Goal: Task Accomplishment & Management: Manage account settings

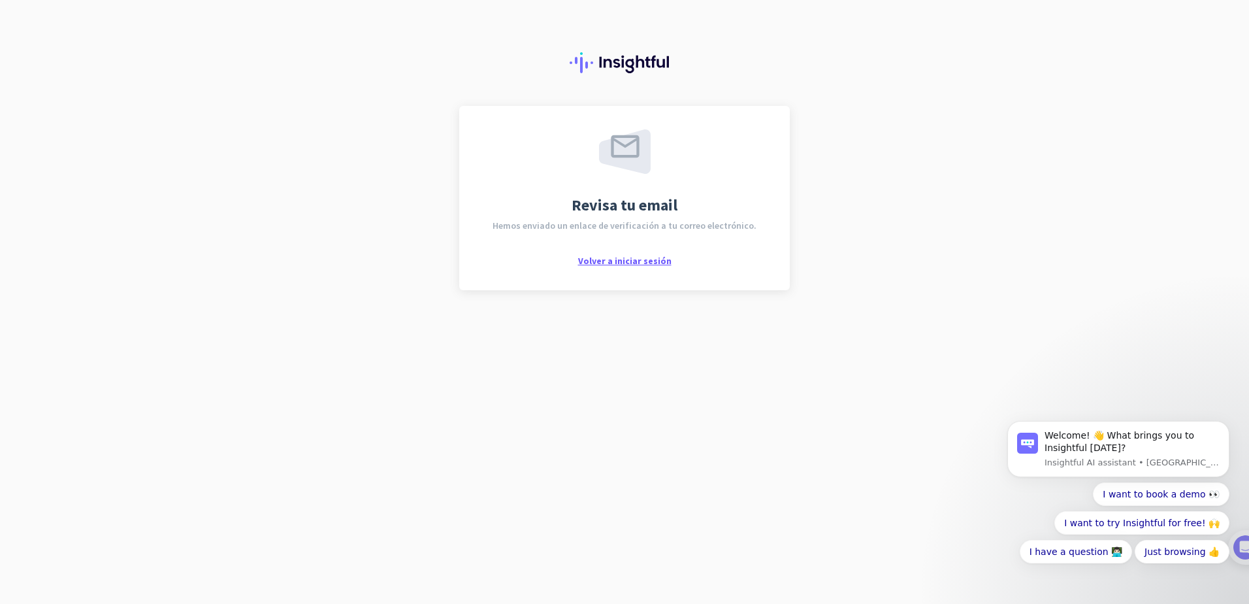
click at [636, 265] on span "Volver a iniciar sesión" at bounding box center [624, 261] width 93 height 12
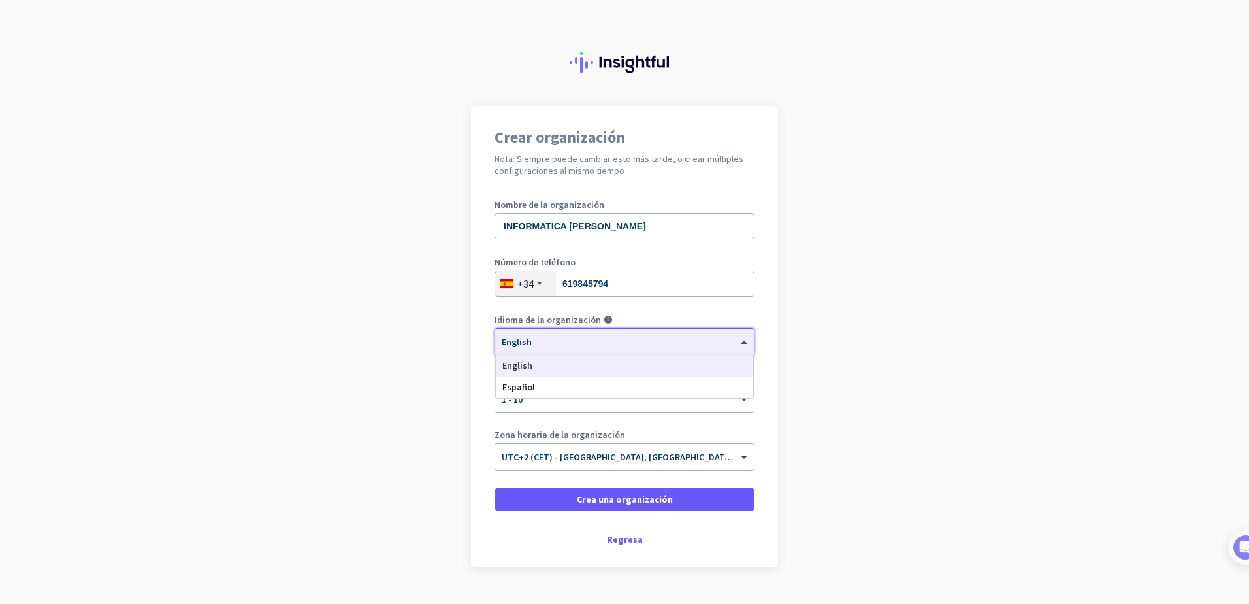
click at [593, 351] on div "× English" at bounding box center [624, 342] width 259 height 26
click at [558, 387] on div "Español" at bounding box center [624, 387] width 257 height 22
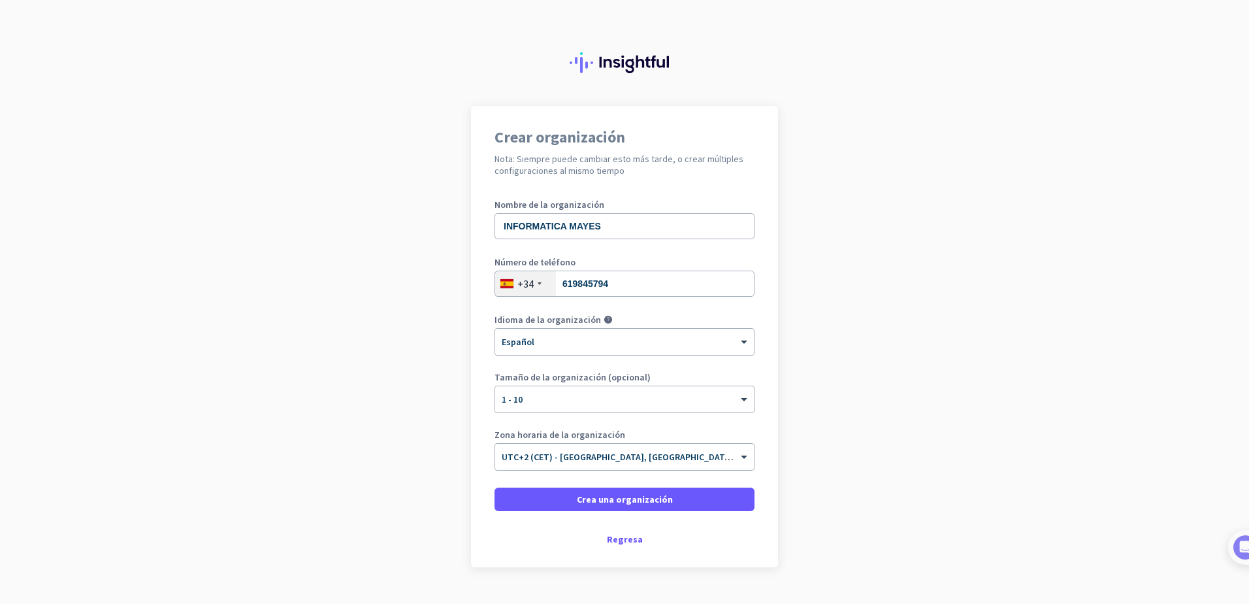
click at [594, 459] on span "UTC+2 (CET) - Madrid, Barcelona, Valencia, Sevilla" at bounding box center [706, 457] width 409 height 12
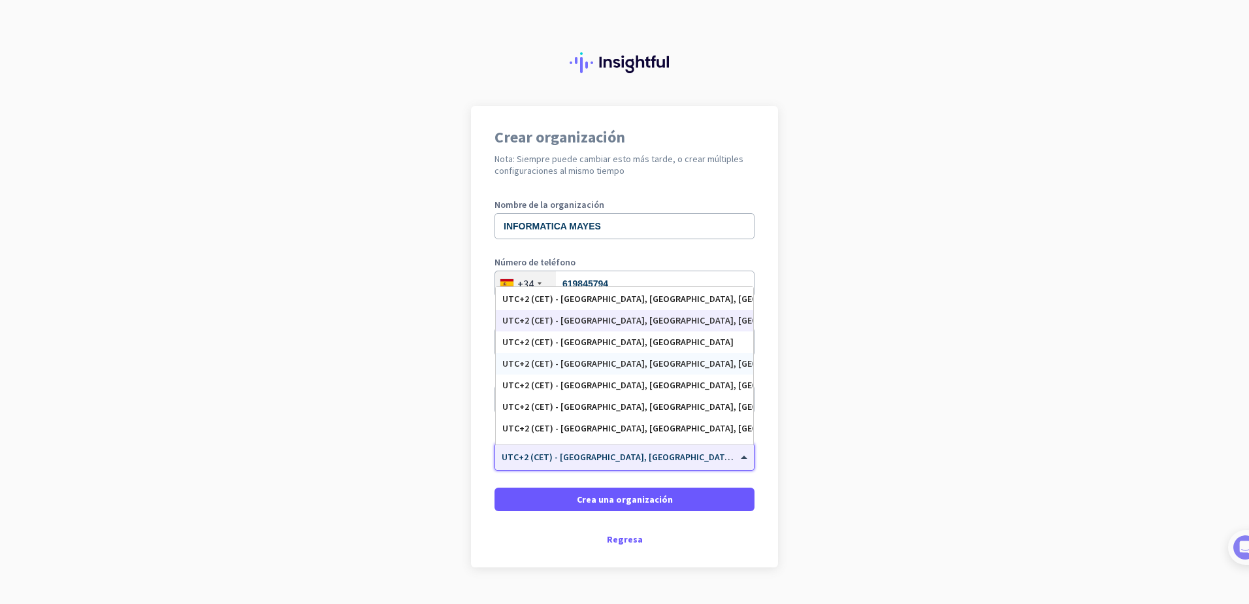
scroll to position [3406, 0]
click at [672, 298] on div "UTC+2 (CET) - Madrid, Barcelona, Valencia, Sevilla" at bounding box center [624, 297] width 244 height 11
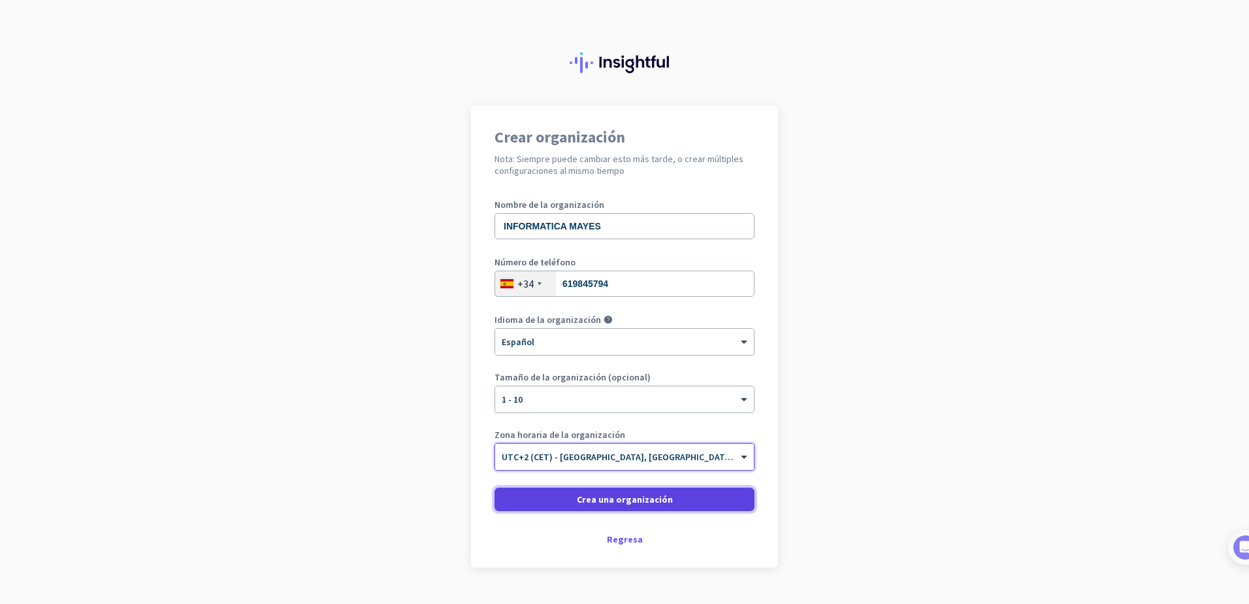
click at [643, 502] on span "Crea una organización" at bounding box center [625, 498] width 96 height 13
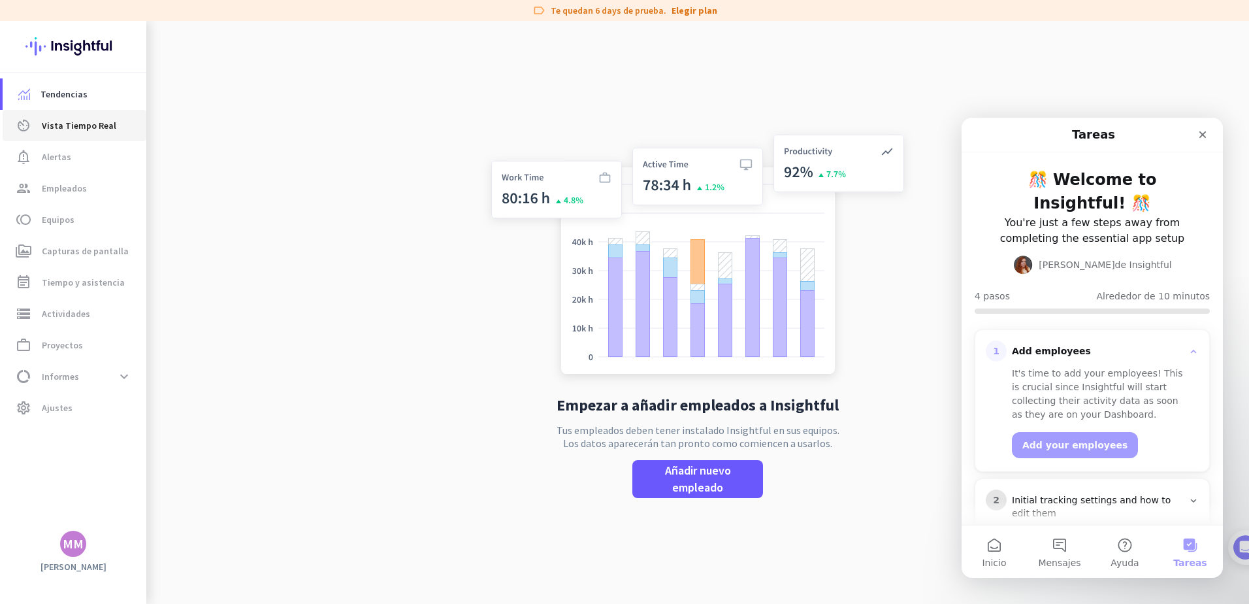
click at [90, 132] on span "Vista Tiempo Real" at bounding box center [79, 126] width 74 height 16
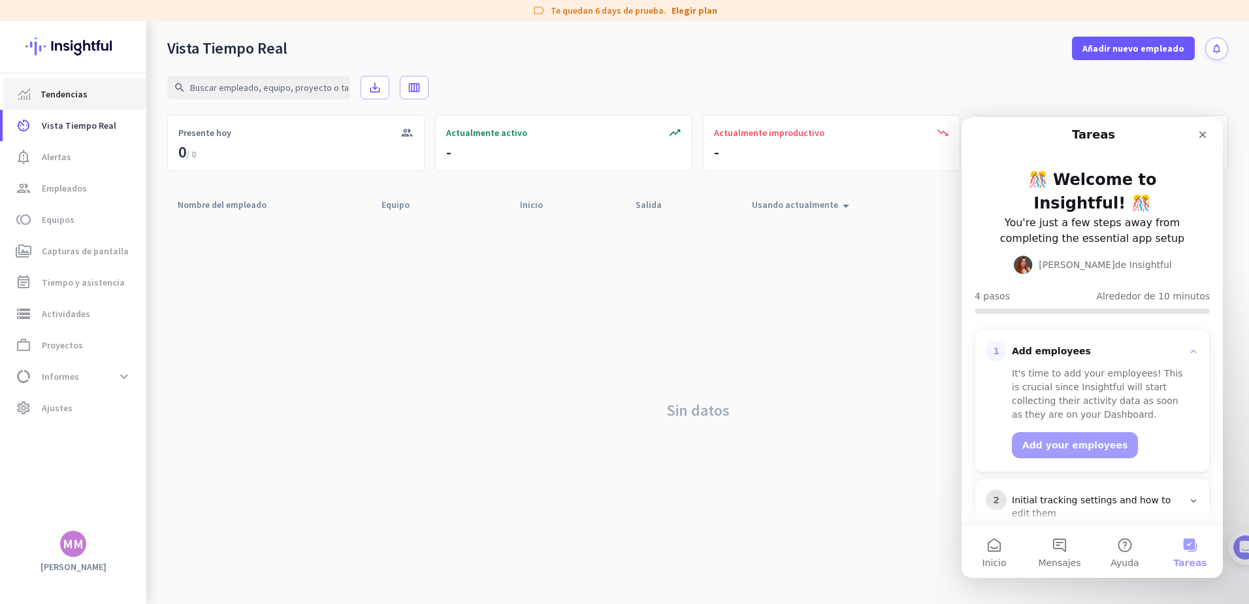
click at [77, 99] on span "Tendencias" at bounding box center [63, 94] width 47 height 16
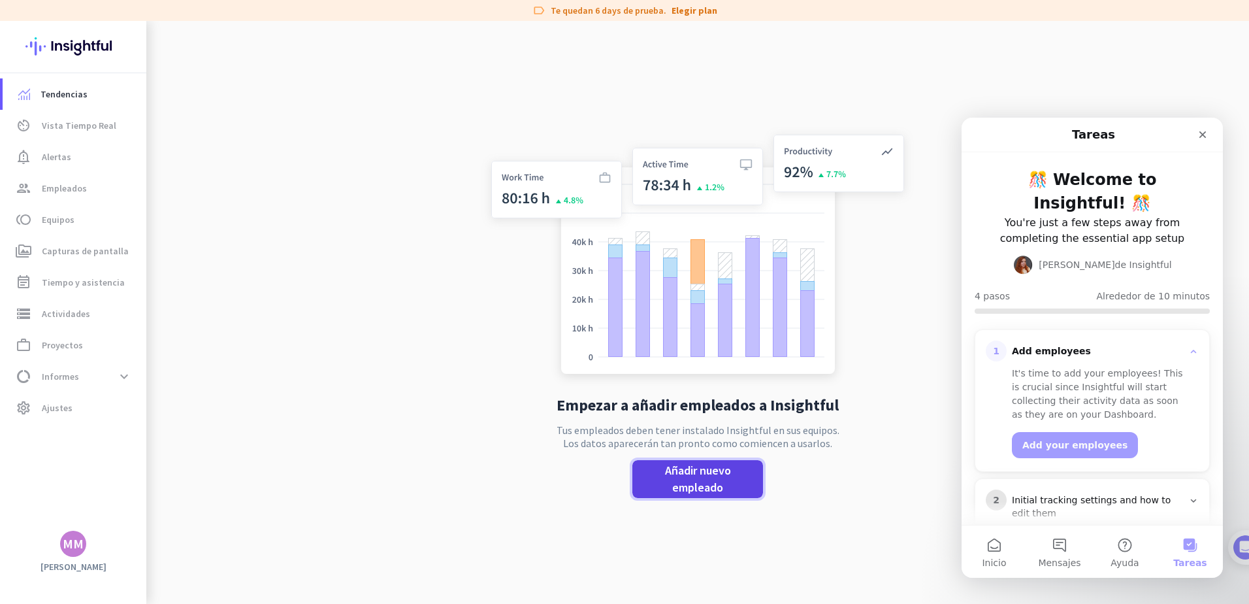
click at [700, 472] on span "Añadir nuevo empleado" at bounding box center [698, 479] width 110 height 34
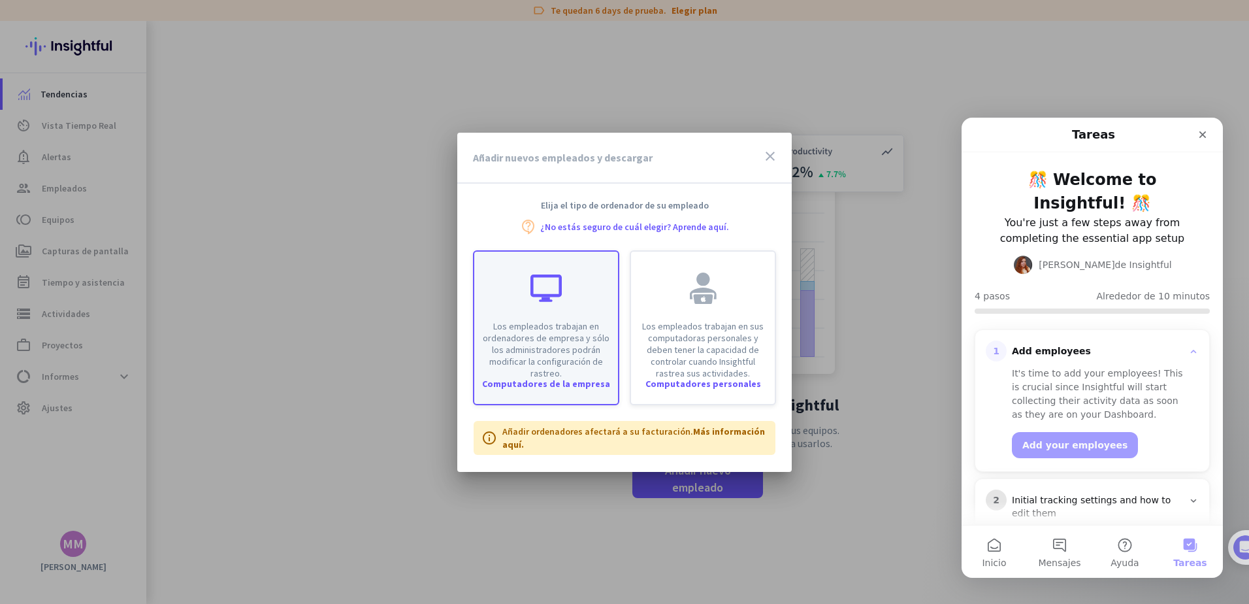
click at [586, 325] on p "Los empleados trabajan en ordenadores de empresa y sólo los administradores pod…" at bounding box center [546, 349] width 128 height 59
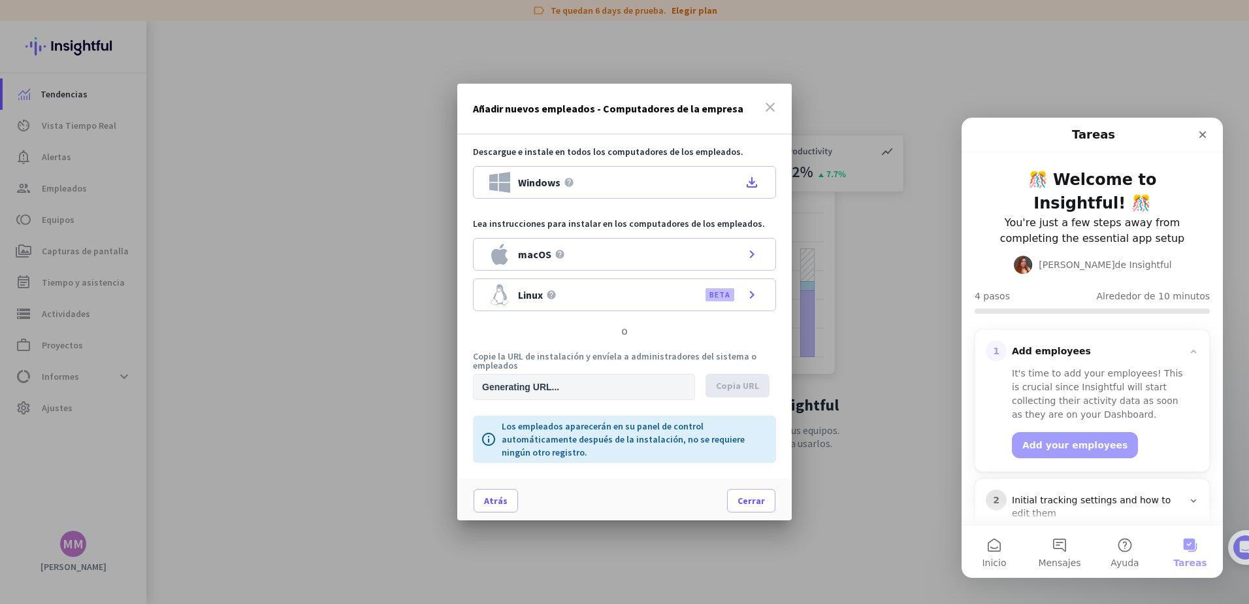
type input "https://app.insightful.io/#/installation/company?token=eyJhbGciOiJIUzI1NiIsInR5…"
click at [642, 176] on div "Windows help file_download" at bounding box center [624, 182] width 303 height 33
click at [777, 110] on icon "close" at bounding box center [770, 107] width 16 height 16
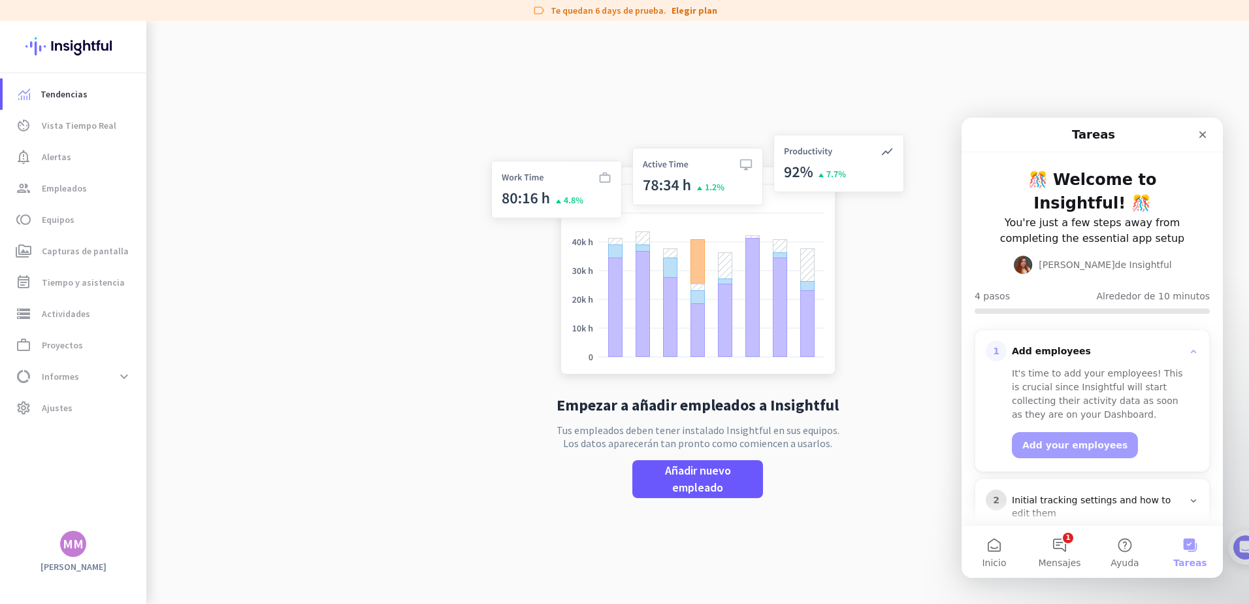
click at [846, 439] on div "Empezar a añadir empleados a Insightful Tus empleados deben tener instalado Ins…" at bounding box center [697, 323] width 432 height 604
click at [686, 7] on link "Elegir plan" at bounding box center [694, 10] width 46 height 13
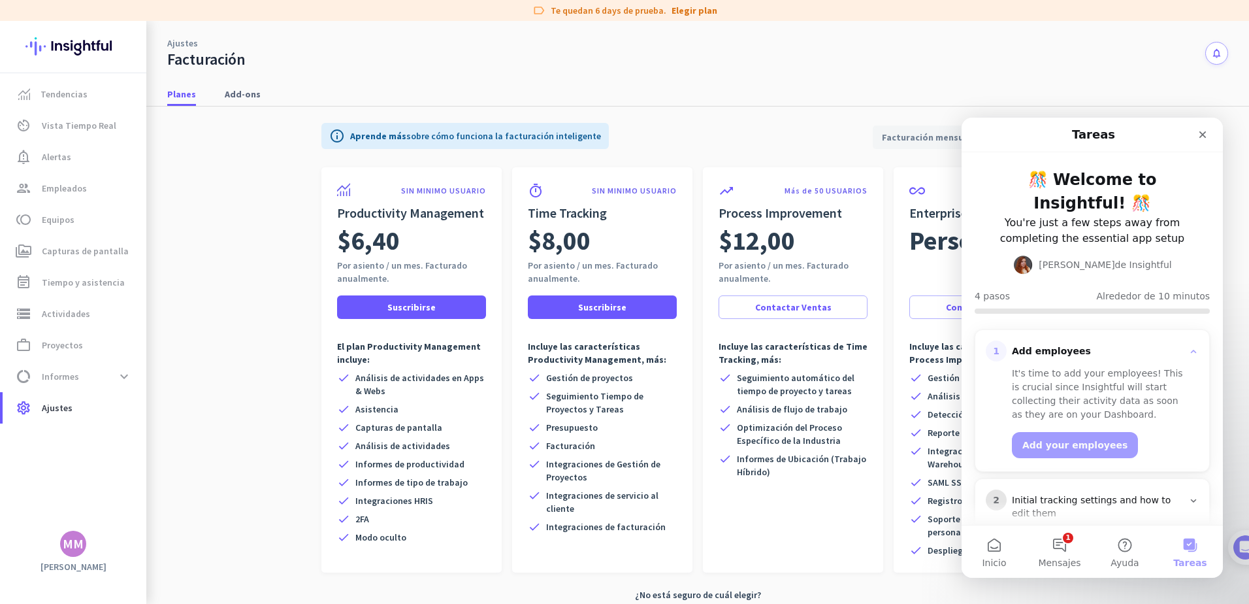
click at [810, 65] on div "Ajustes Facturación notifications" at bounding box center [697, 45] width 1103 height 48
click at [1203, 135] on icon "Cerrar" at bounding box center [1202, 134] width 7 height 7
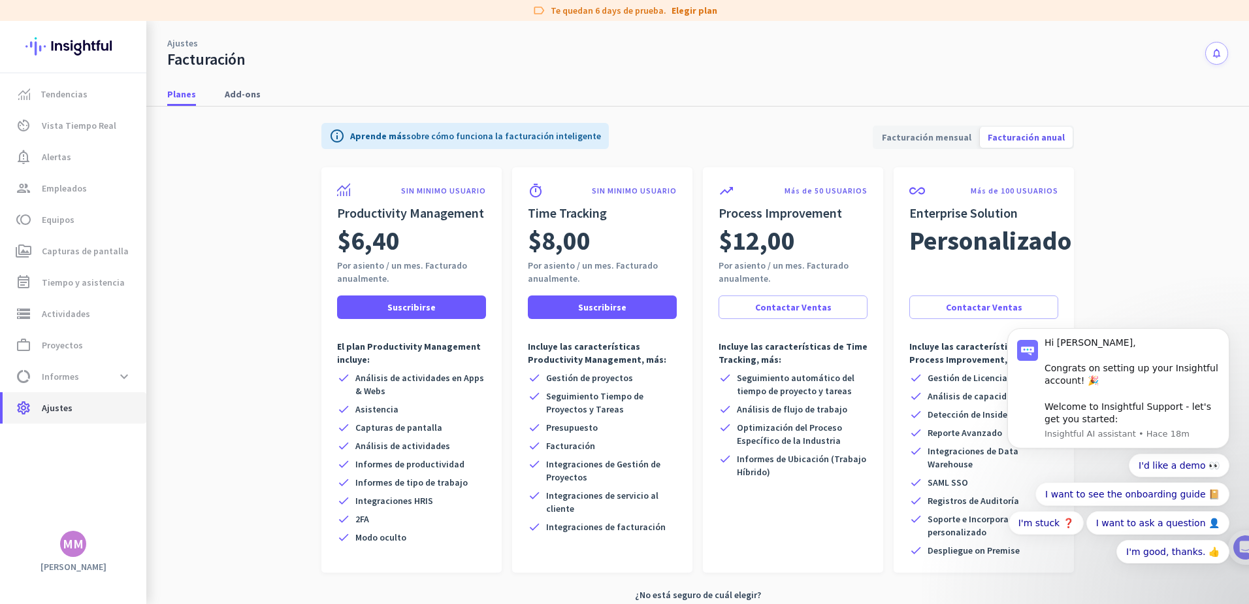
click at [61, 407] on span "Ajustes" at bounding box center [57, 408] width 31 height 16
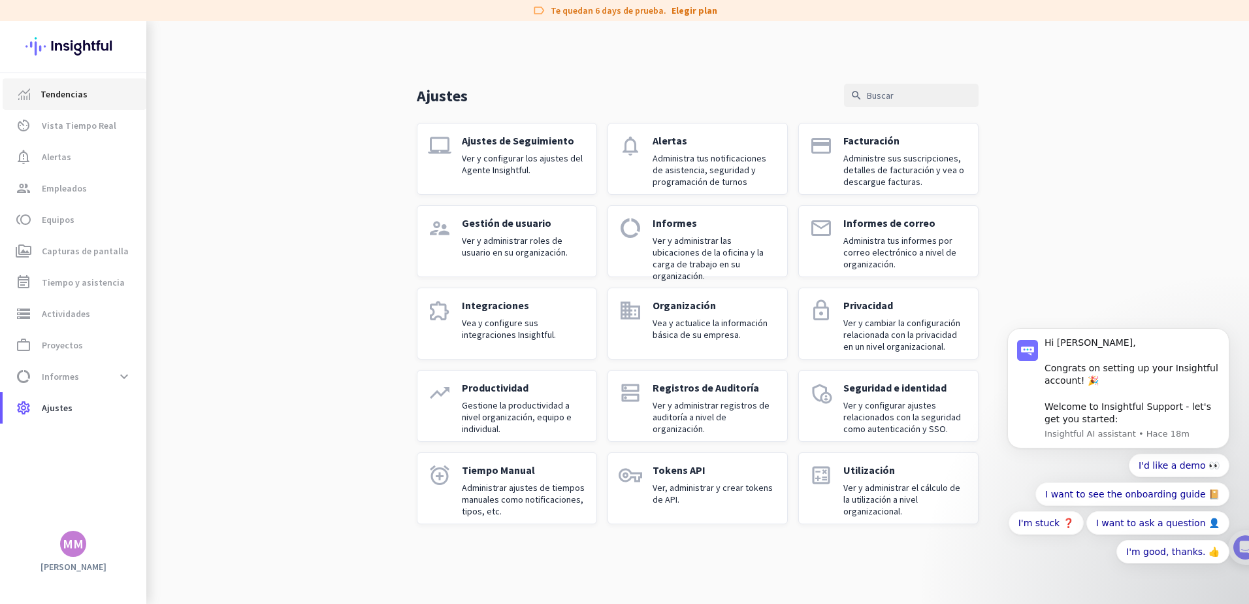
click at [87, 87] on span "Tendencias" at bounding box center [74, 94] width 123 height 16
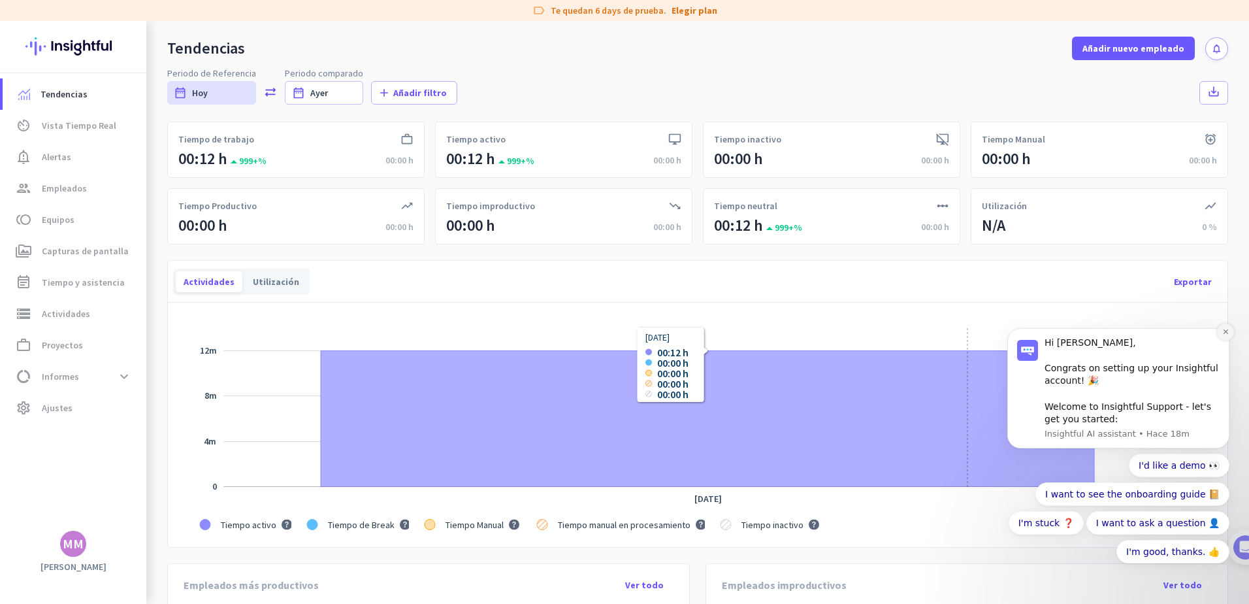
click at [1222, 334] on icon "Dismiss notification" at bounding box center [1225, 331] width 7 height 7
